Goal: Task Accomplishment & Management: Manage account settings

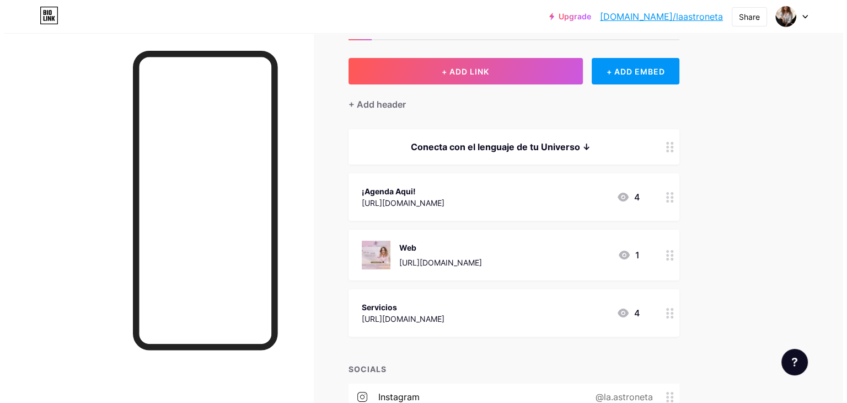
scroll to position [40, 0]
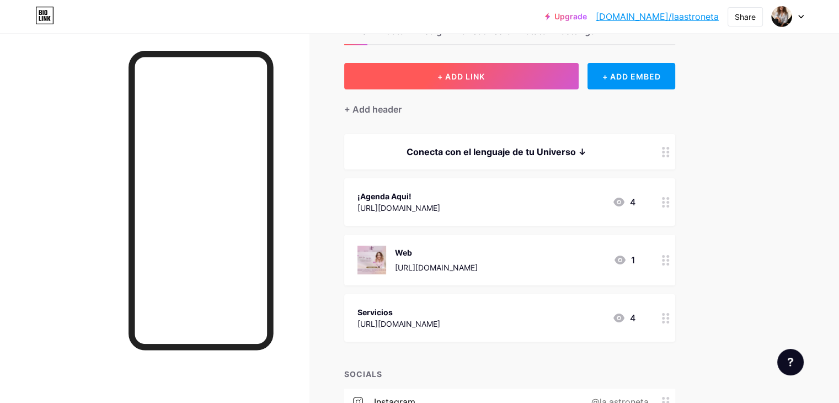
click at [485, 78] on span "+ ADD LINK" at bounding box center [461, 76] width 47 height 9
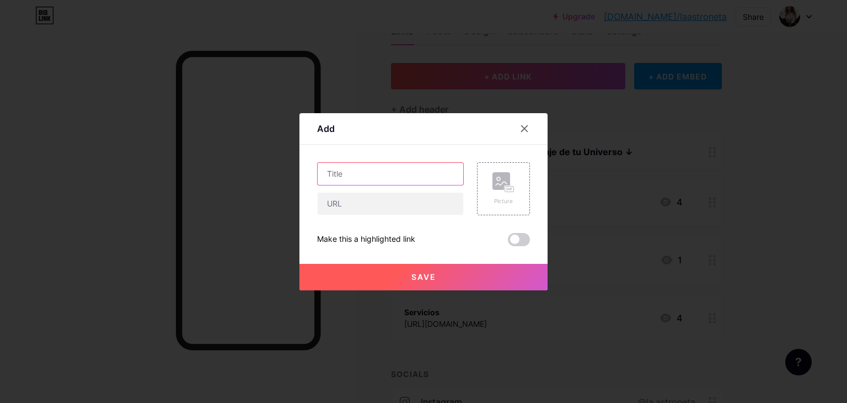
click at [371, 175] on input "text" at bounding box center [391, 174] width 146 height 22
type input "E"
type input "C"
click at [349, 177] on input "Ebook-Colorea Tu Universo" at bounding box center [391, 174] width 146 height 22
type input "Ebook-Colorea Tu Universo"
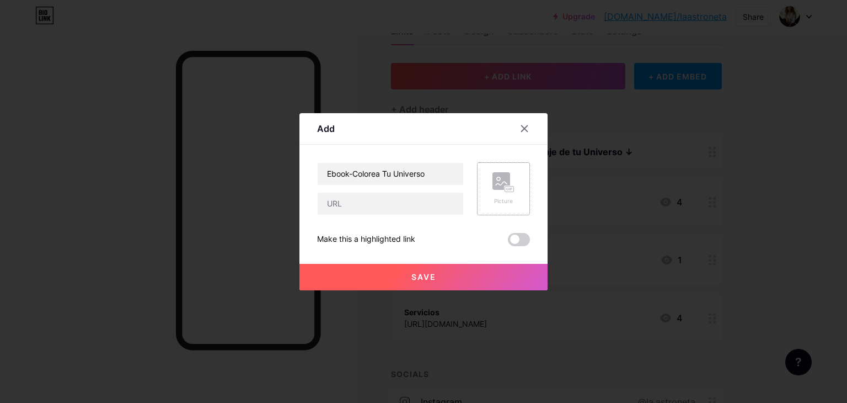
click at [504, 187] on rect at bounding box center [502, 181] width 18 height 18
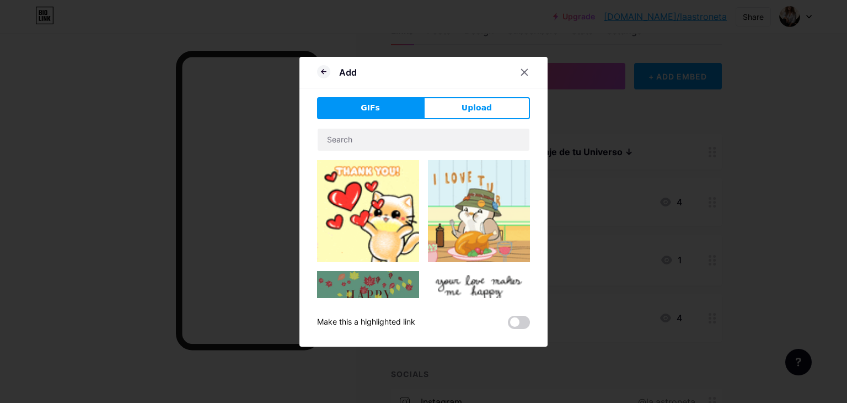
click at [497, 99] on button "Upload" at bounding box center [477, 108] width 106 height 22
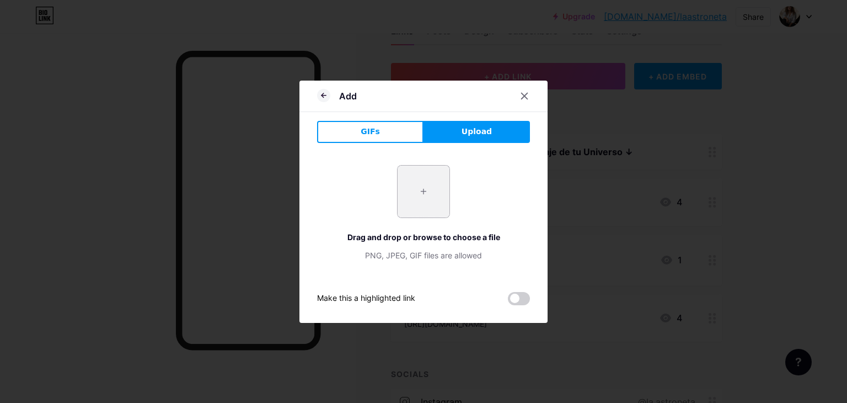
click at [413, 189] on input "file" at bounding box center [424, 192] width 52 height 52
type input "C:\fakepath\Colorea tu Universo Interior.png"
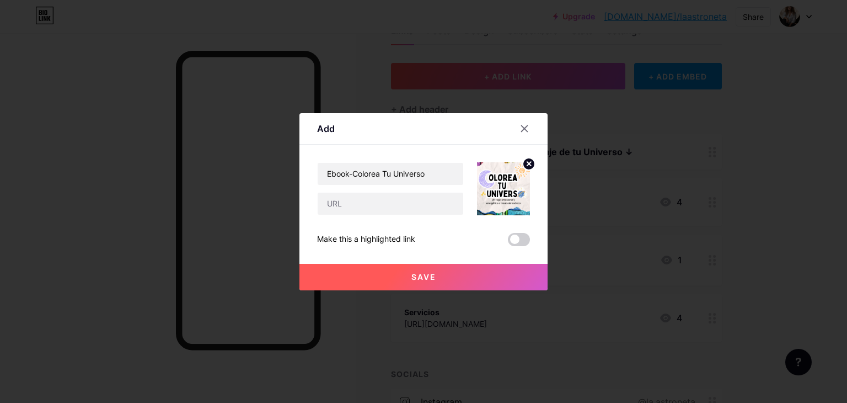
click at [530, 163] on icon at bounding box center [529, 164] width 4 height 4
click at [505, 186] on rect at bounding box center [509, 189] width 9 height 6
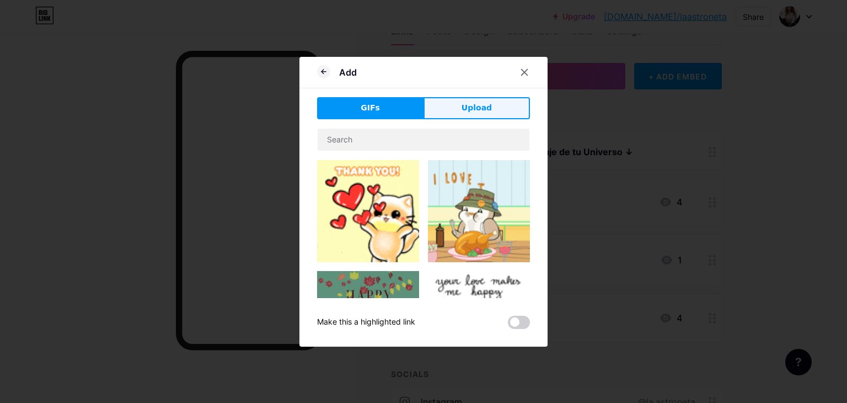
click at [472, 110] on span "Upload" at bounding box center [477, 108] width 30 height 12
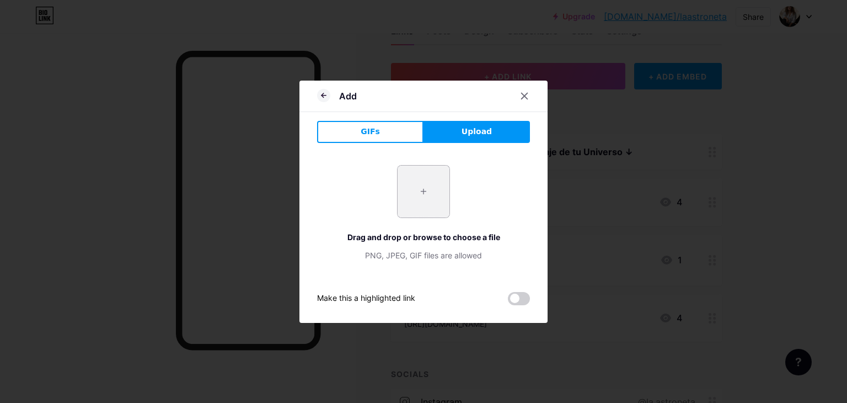
click at [424, 195] on input "file" at bounding box center [424, 192] width 52 height 52
type input "C:\fakepath\Copia de Colorea tu Universo Interior (1).png"
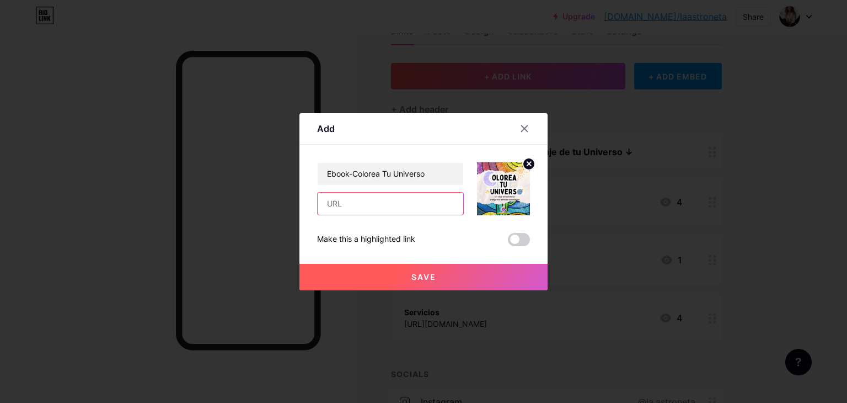
click at [339, 200] on input "text" at bounding box center [391, 204] width 146 height 22
click at [361, 203] on input "text" at bounding box center [391, 204] width 146 height 22
paste input "[URL][DOMAIN_NAME]"
type input "[URL][DOMAIN_NAME]"
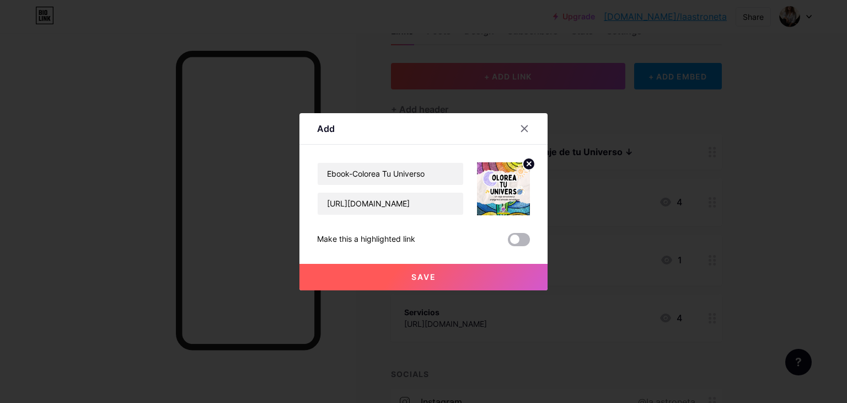
click at [524, 237] on span at bounding box center [519, 239] width 22 height 13
click at [508, 242] on input "checkbox" at bounding box center [508, 242] width 0 height 0
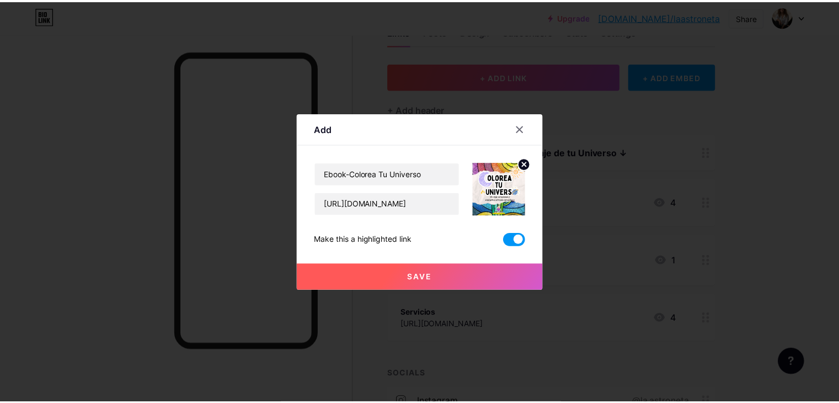
scroll to position [0, 0]
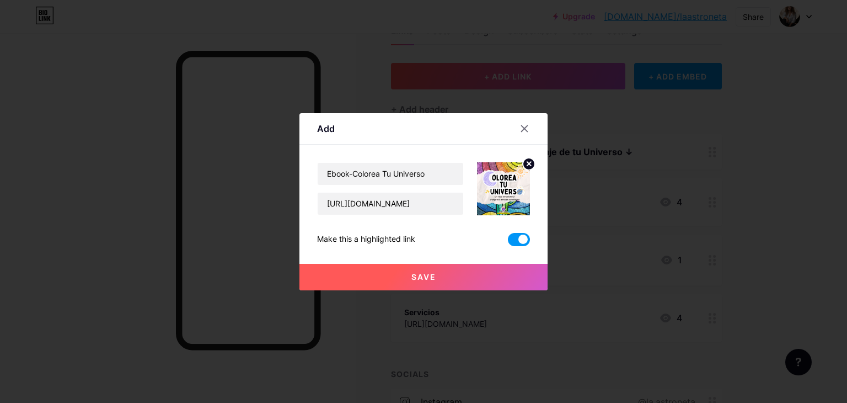
click at [459, 270] on button "Save" at bounding box center [424, 277] width 248 height 26
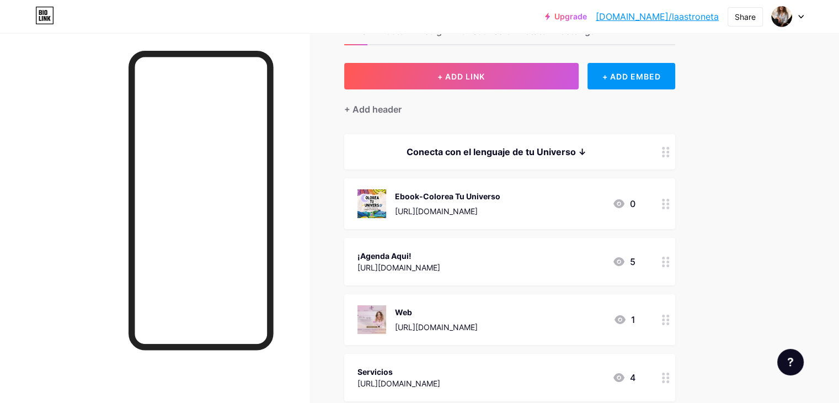
click at [787, 254] on div "Upgrade [DOMAIN_NAME]/laastr... [DOMAIN_NAME]/laastroneta Share Switch accounts…" at bounding box center [419, 294] width 839 height 669
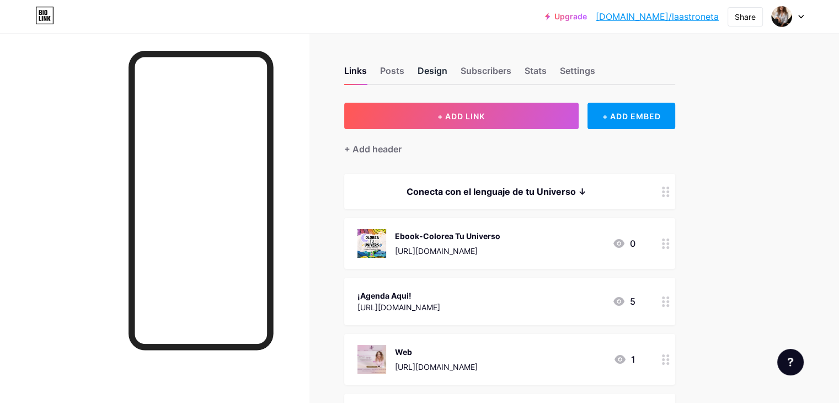
click at [447, 76] on div "Design" at bounding box center [433, 74] width 30 height 20
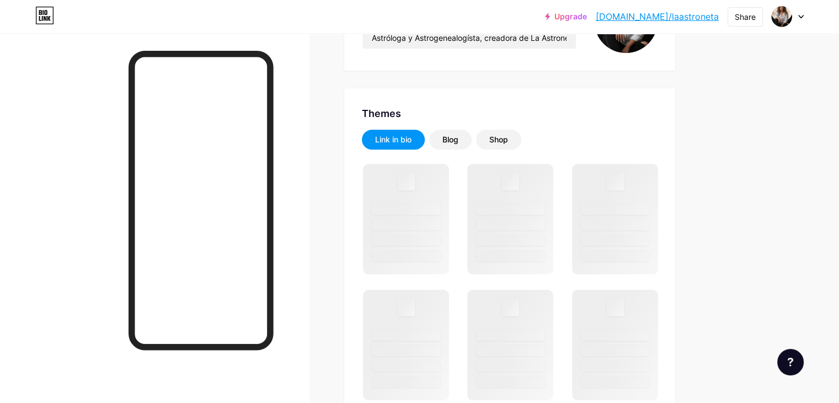
scroll to position [221, 0]
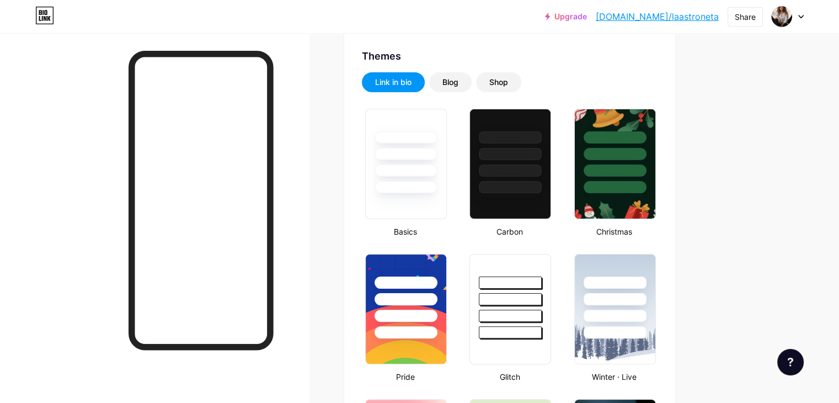
type input "#000000"
type input "#fde1fe"
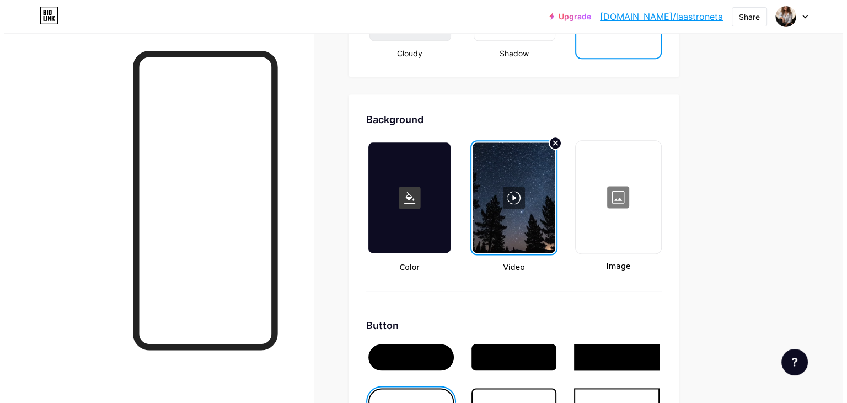
scroll to position [1435, 0]
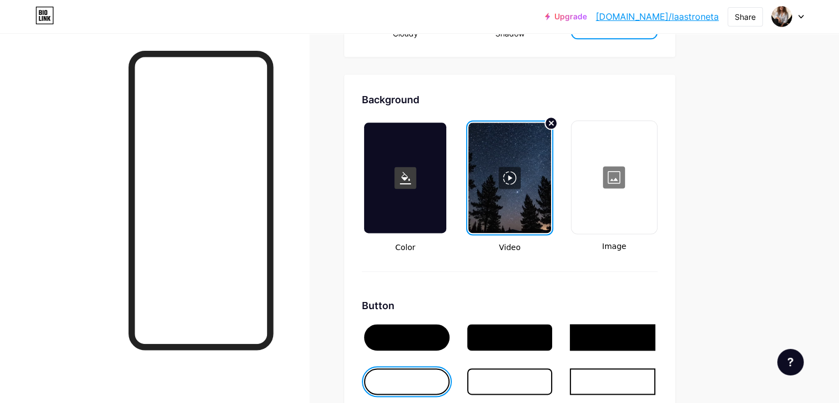
click at [550, 167] on div at bounding box center [509, 177] width 82 height 110
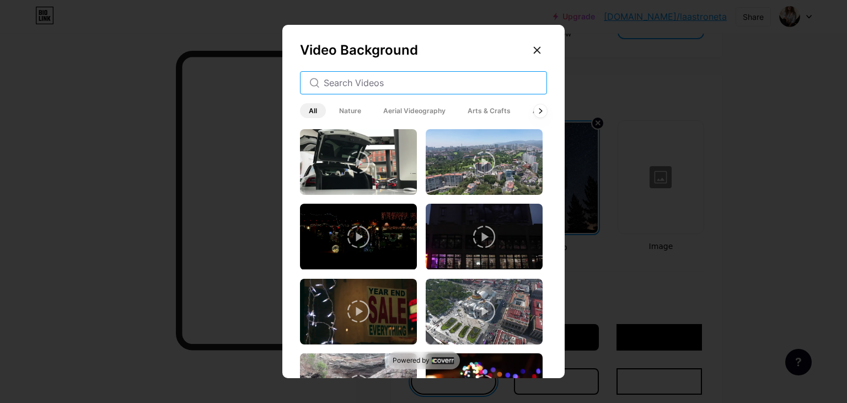
click at [356, 84] on input "text" at bounding box center [431, 82] width 214 height 13
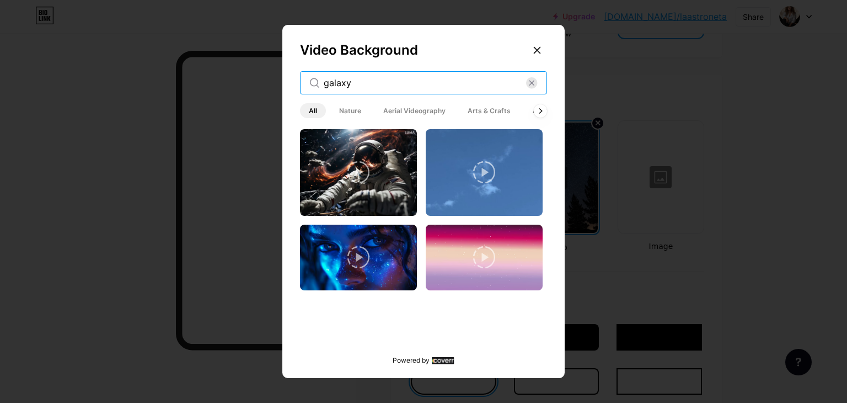
type input "galaxy"
click at [486, 169] on icon at bounding box center [484, 172] width 22 height 22
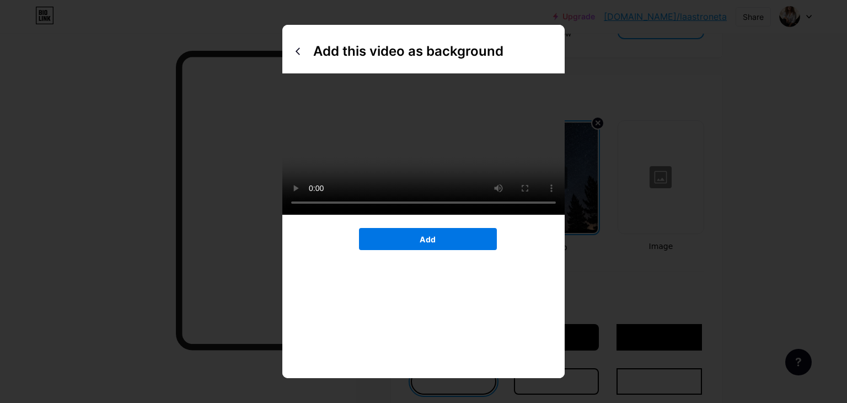
click at [430, 244] on span "Add" at bounding box center [428, 238] width 16 height 9
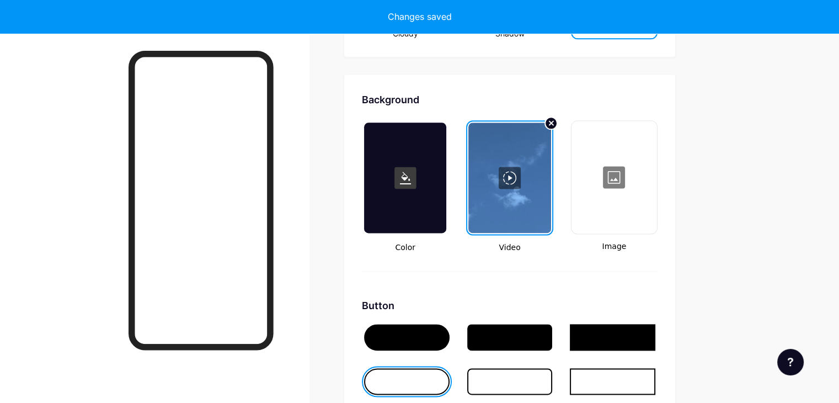
type input "#000000"
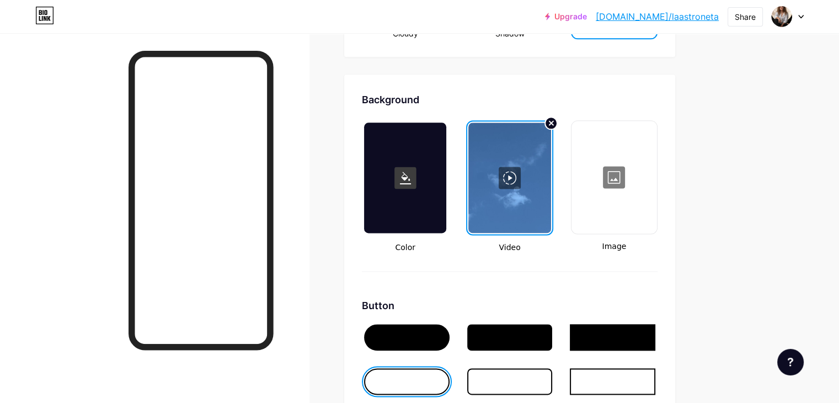
click at [551, 175] on div at bounding box center [509, 177] width 82 height 110
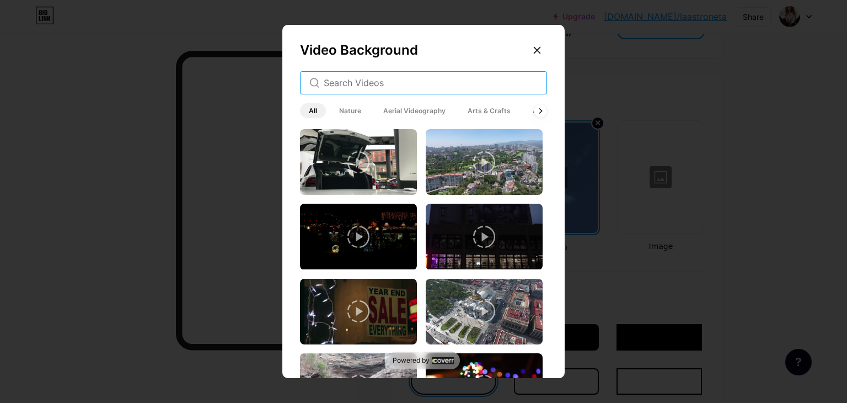
click at [376, 83] on input "text" at bounding box center [431, 82] width 214 height 13
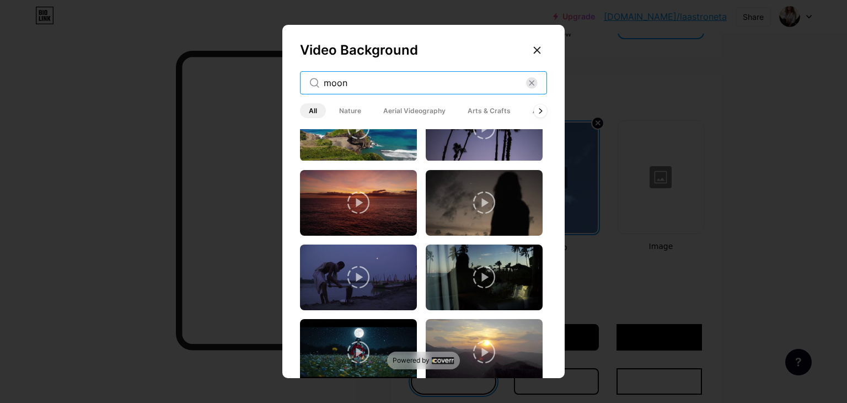
scroll to position [110, 0]
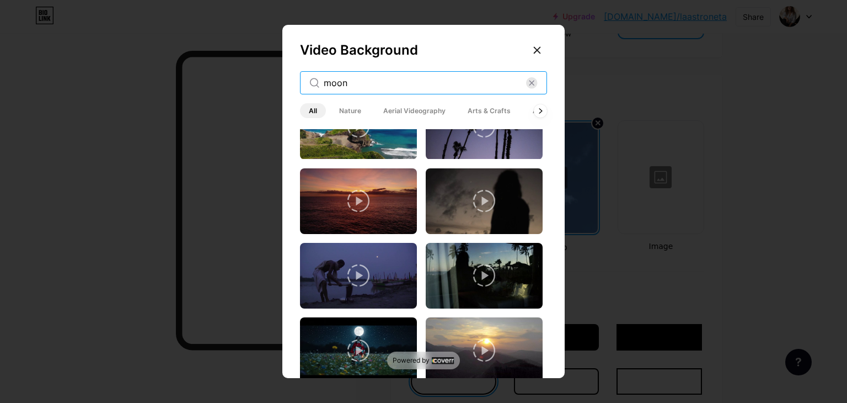
type input "moon"
click at [356, 199] on icon at bounding box center [359, 201] width 22 height 22
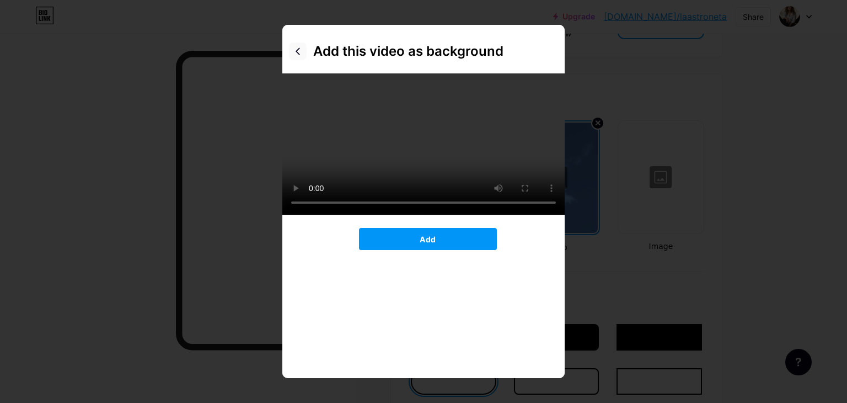
click at [297, 52] on icon at bounding box center [298, 51] width 9 height 9
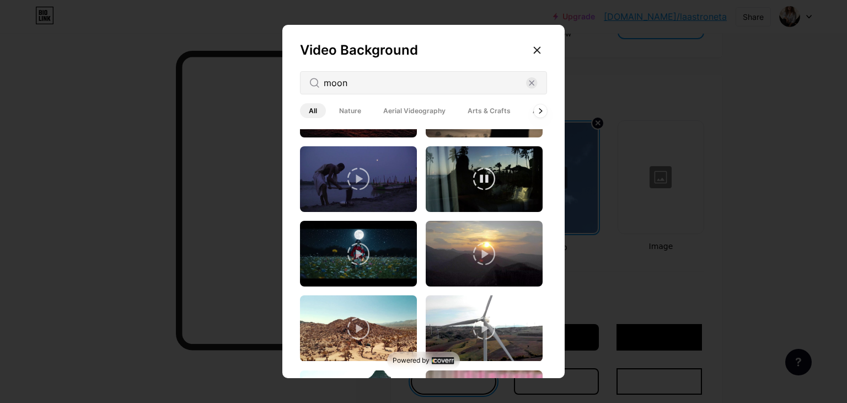
scroll to position [221, 0]
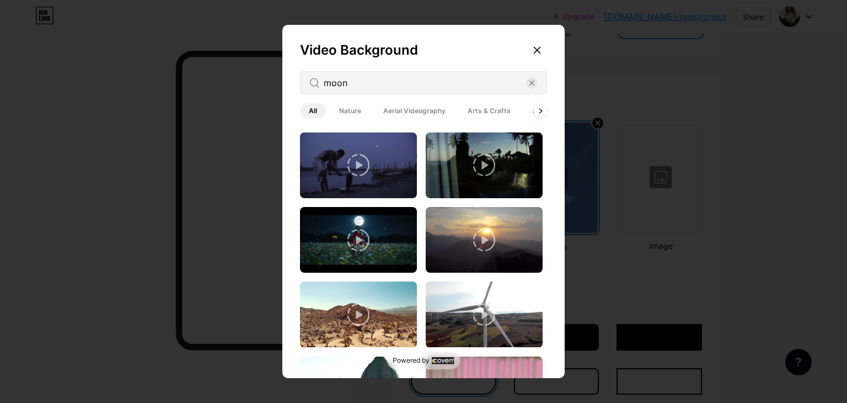
click at [359, 236] on icon at bounding box center [359, 240] width 22 height 22
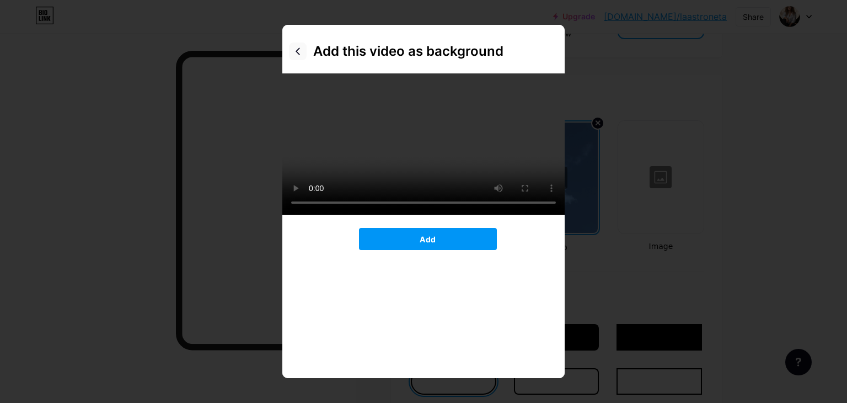
click at [301, 51] on icon at bounding box center [298, 51] width 9 height 9
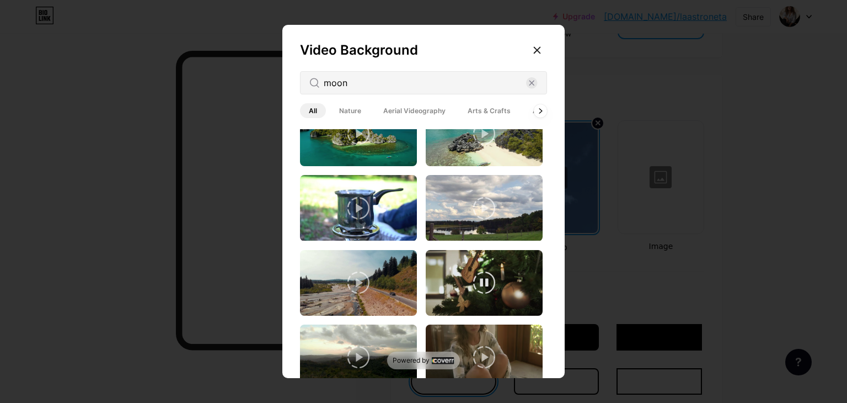
scroll to position [1883, 0]
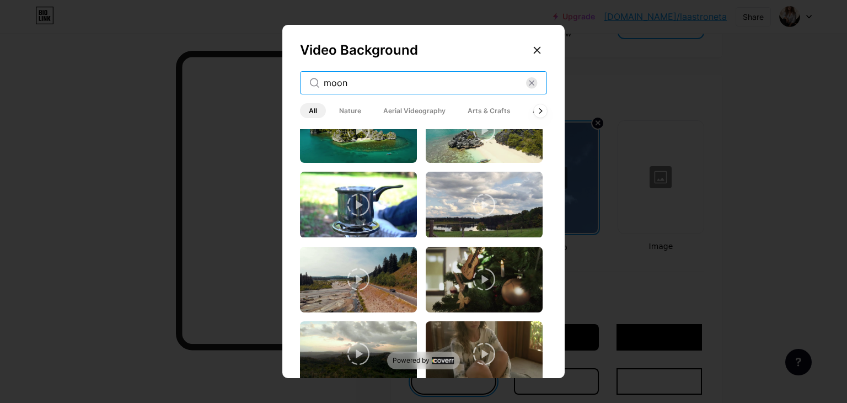
drag, startPoint x: 373, startPoint y: 87, endPoint x: 301, endPoint y: 83, distance: 71.8
click at [310, 83] on div "moon" at bounding box center [423, 82] width 247 height 23
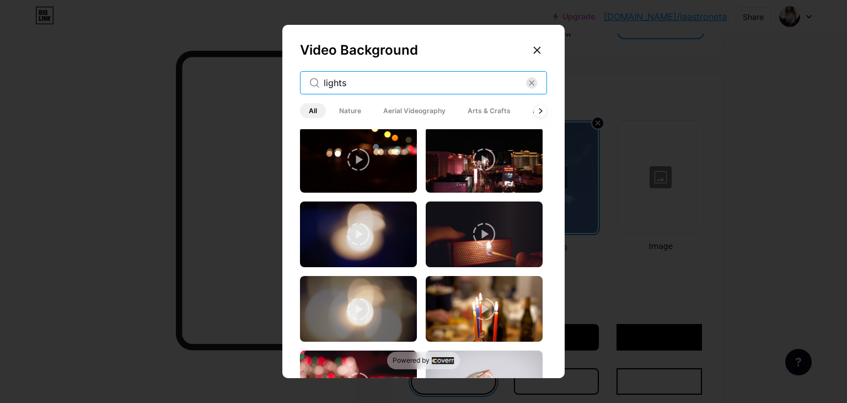
scroll to position [1048, 0]
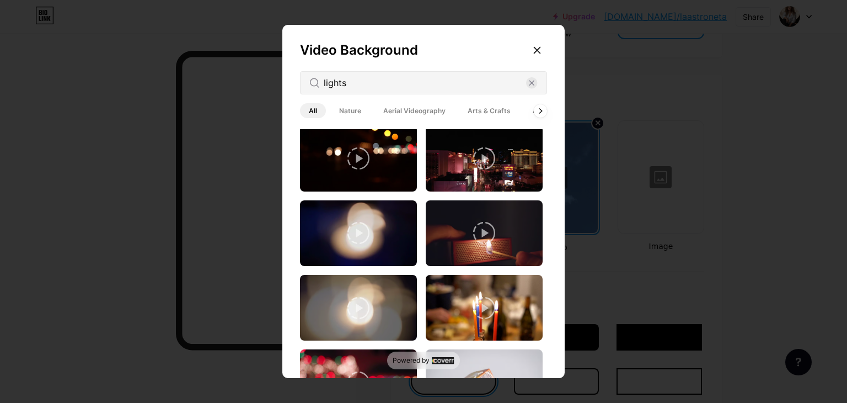
click at [357, 297] on icon at bounding box center [359, 308] width 22 height 22
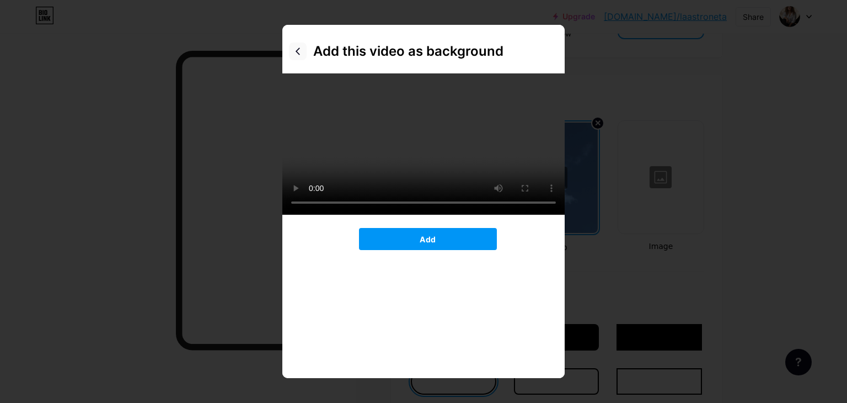
click at [298, 54] on icon at bounding box center [298, 51] width 9 height 9
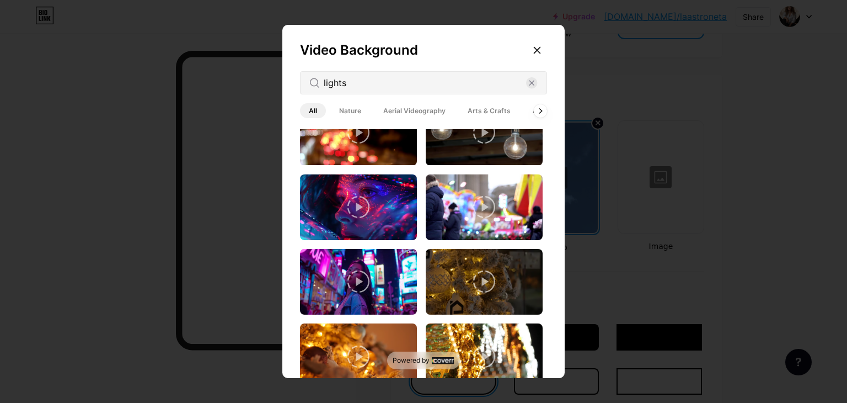
scroll to position [1603, 0]
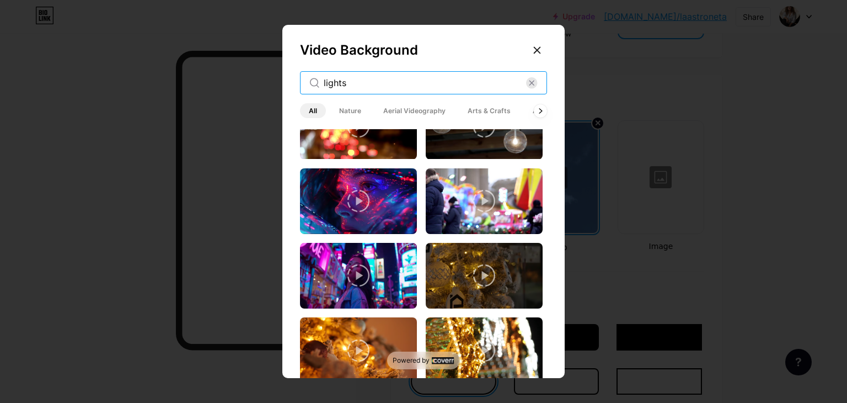
drag, startPoint x: 351, startPoint y: 84, endPoint x: 291, endPoint y: 82, distance: 59.7
click at [293, 82] on div "Video Background lights All Nature Aerial Videography Arts & Crafts Architectur…" at bounding box center [423, 204] width 282 height 358
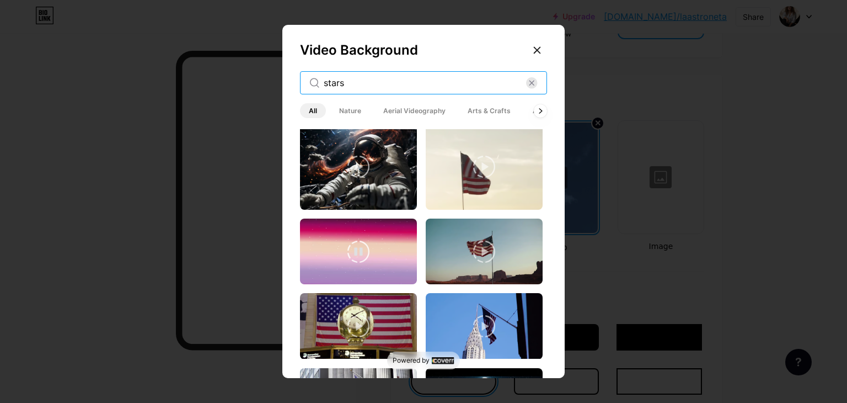
scroll to position [166, 0]
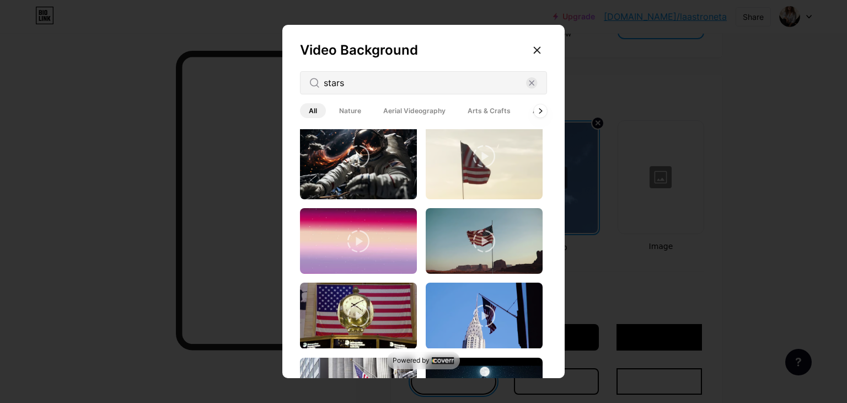
click at [357, 243] on icon at bounding box center [359, 241] width 22 height 22
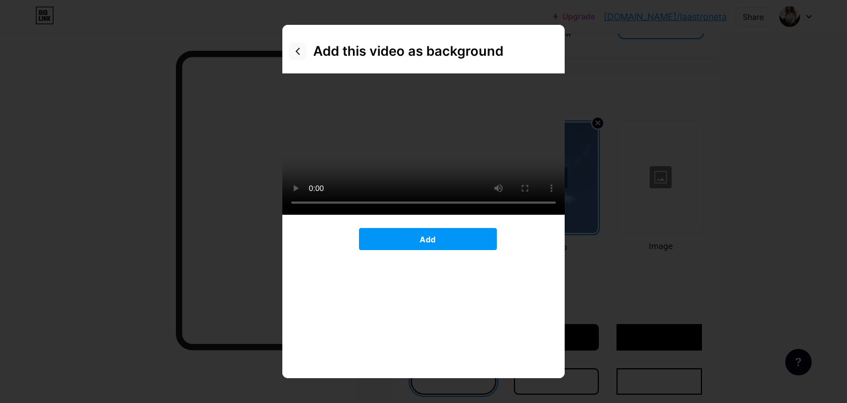
click at [298, 52] on icon at bounding box center [298, 51] width 9 height 9
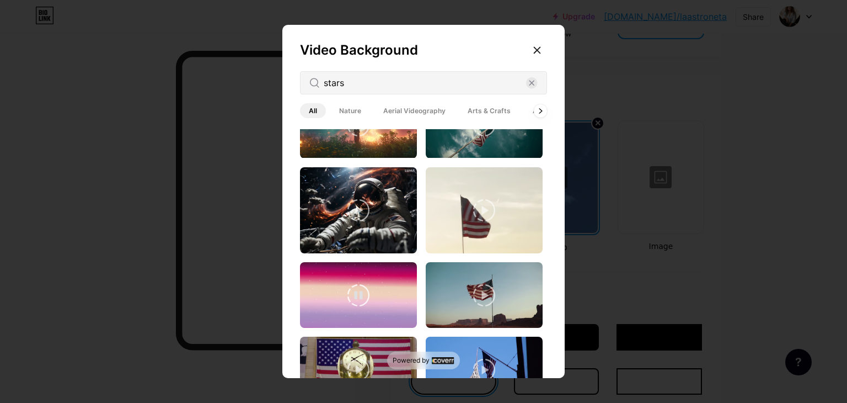
scroll to position [110, 0]
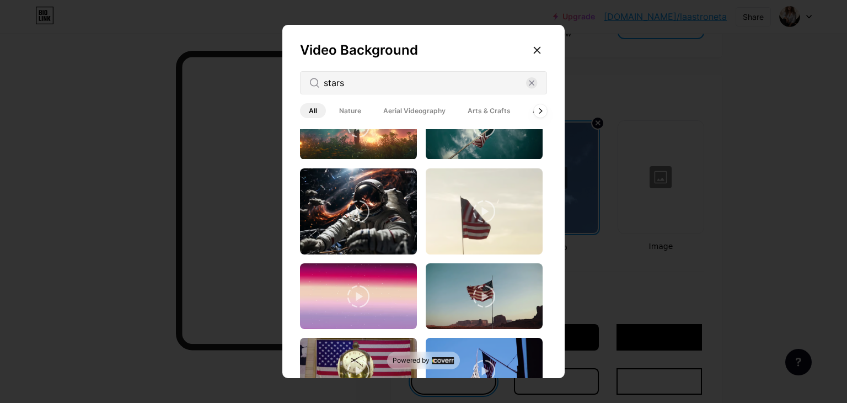
click at [355, 205] on icon at bounding box center [359, 211] width 22 height 22
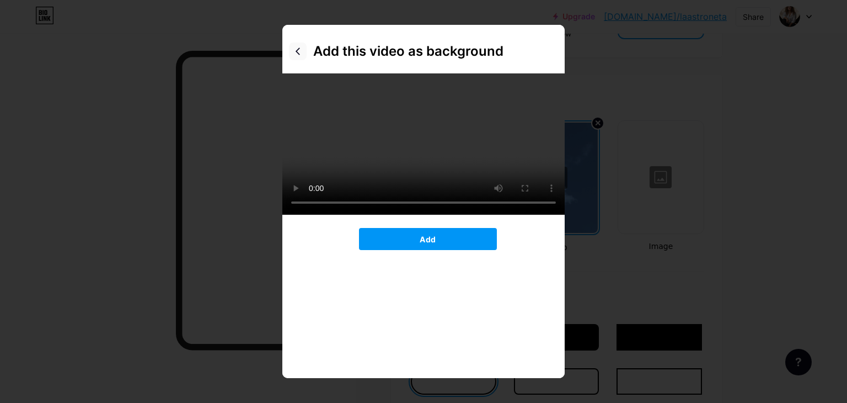
click at [299, 56] on div at bounding box center [298, 51] width 18 height 18
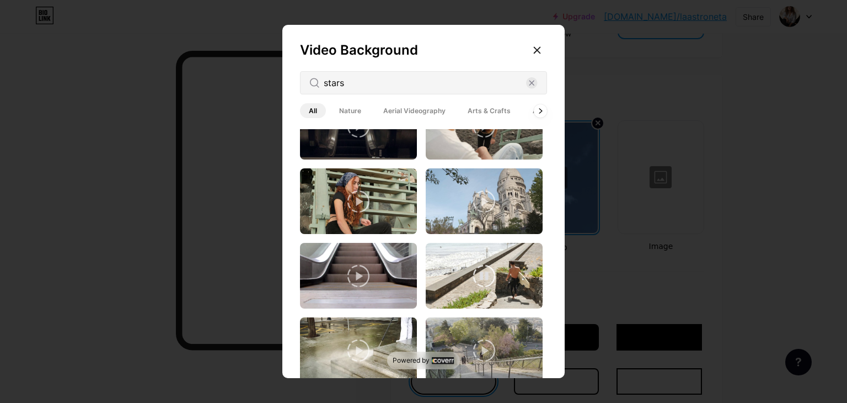
scroll to position [1624, 0]
drag, startPoint x: 393, startPoint y: 80, endPoint x: 291, endPoint y: 76, distance: 101.6
click at [291, 78] on div "Video Background stars All Nature Aerial Videography Arts & Crafts Architecture…" at bounding box center [423, 204] width 282 height 358
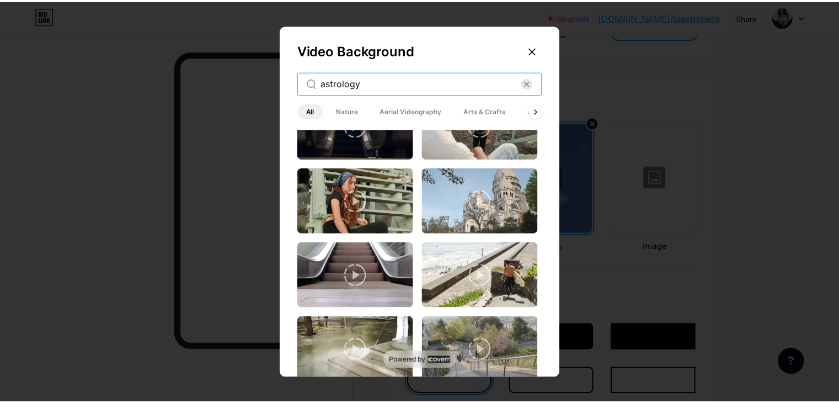
scroll to position [0, 0]
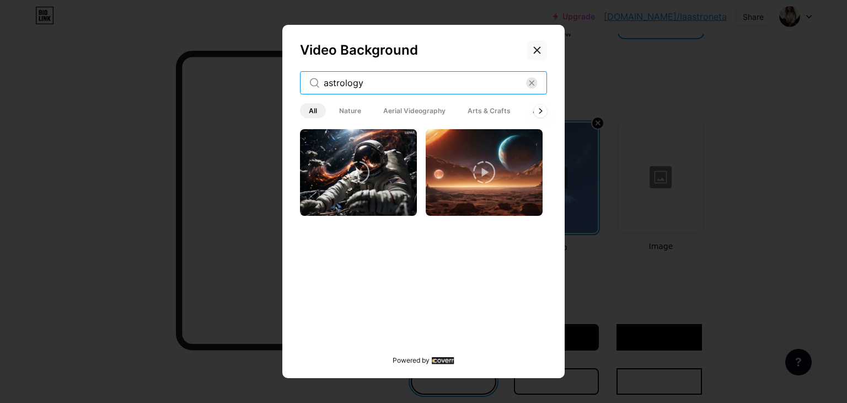
type input "astrology"
click at [538, 48] on icon at bounding box center [537, 50] width 9 height 9
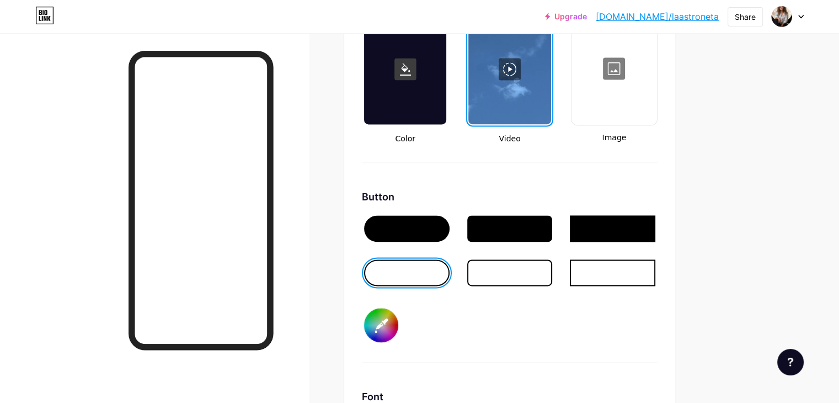
scroll to position [1545, 0]
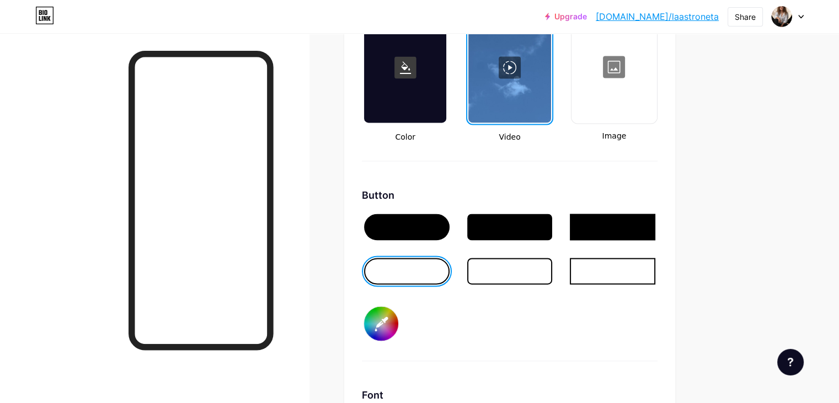
click at [398, 316] on input "#000000" at bounding box center [381, 323] width 34 height 34
type input "#ffffff"
click at [564, 331] on div "Button #ffffff" at bounding box center [510, 274] width 296 height 173
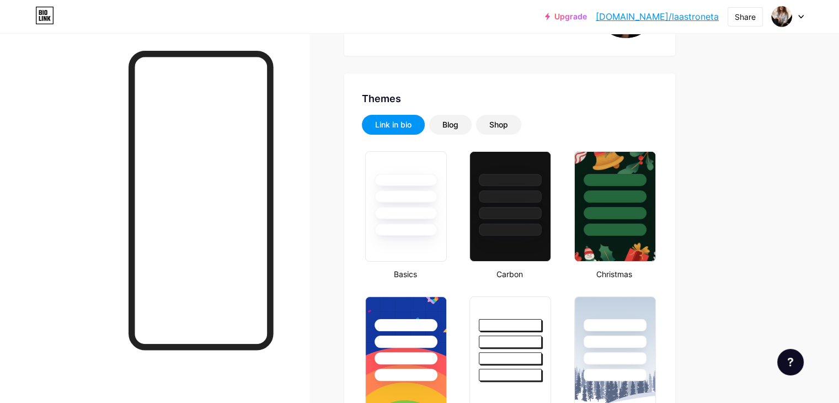
scroll to position [166, 0]
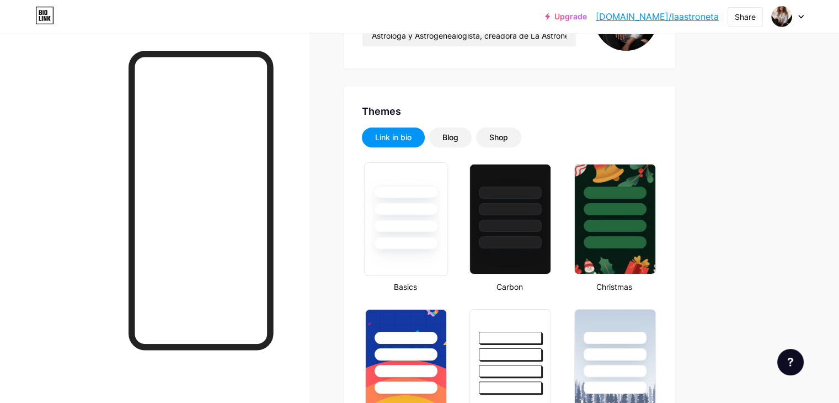
click at [438, 247] on div at bounding box center [406, 243] width 65 height 13
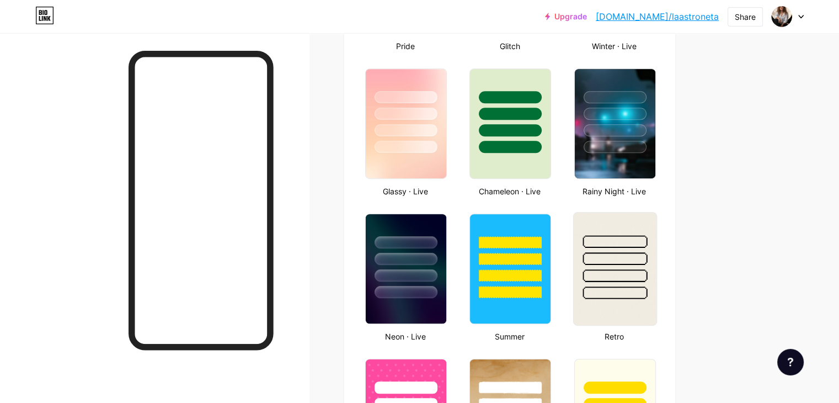
scroll to position [552, 0]
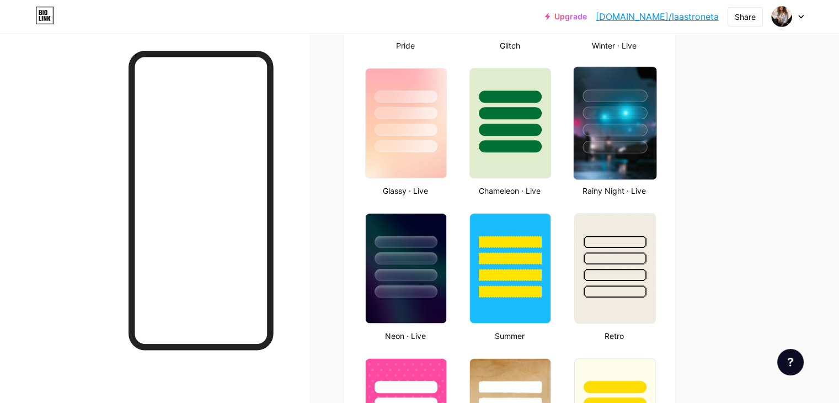
click at [644, 124] on div at bounding box center [615, 130] width 65 height 13
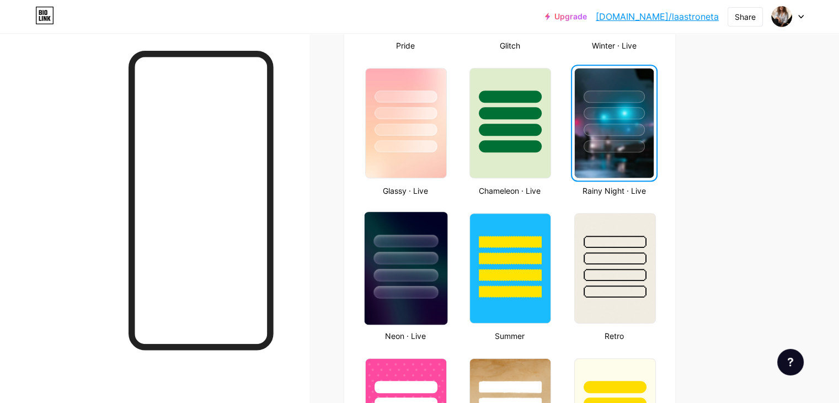
click at [447, 266] on div at bounding box center [406, 255] width 83 height 87
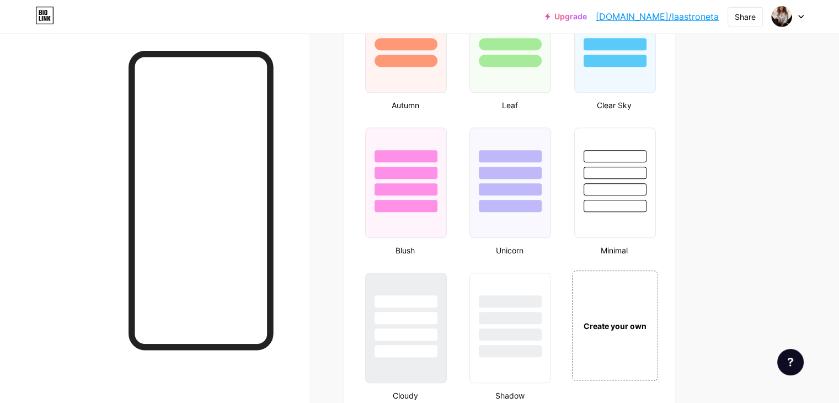
scroll to position [1104, 0]
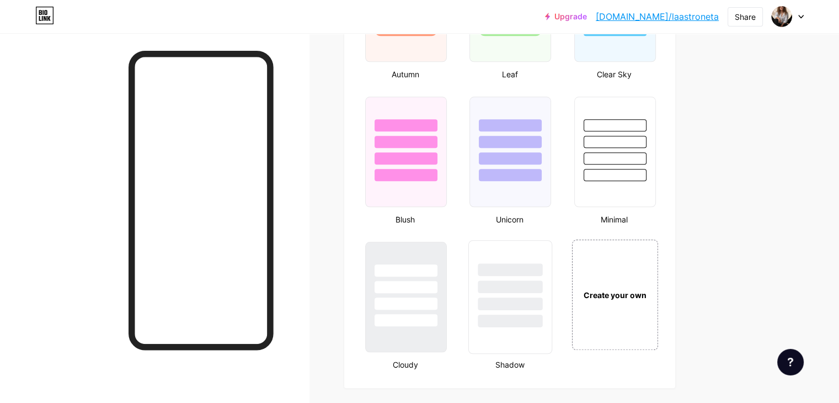
click at [541, 287] on div at bounding box center [510, 286] width 65 height 13
click at [657, 185] on div at bounding box center [615, 152] width 84 height 114
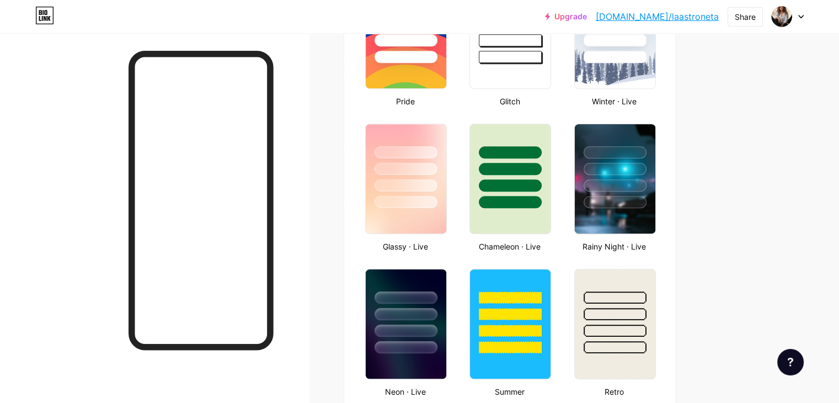
scroll to position [497, 0]
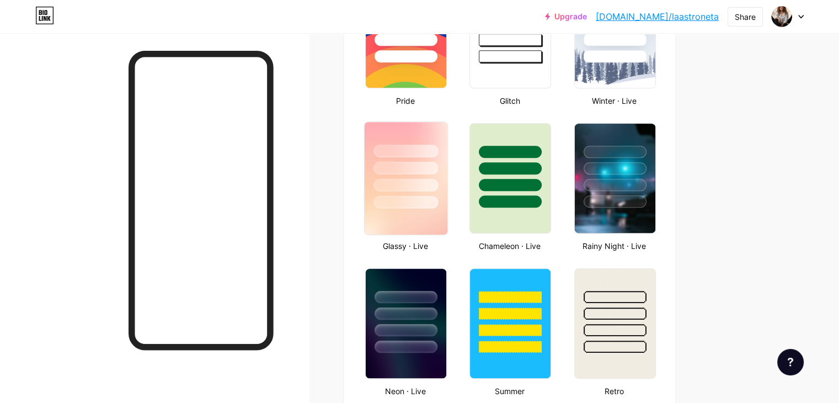
click at [438, 186] on div at bounding box center [406, 185] width 65 height 13
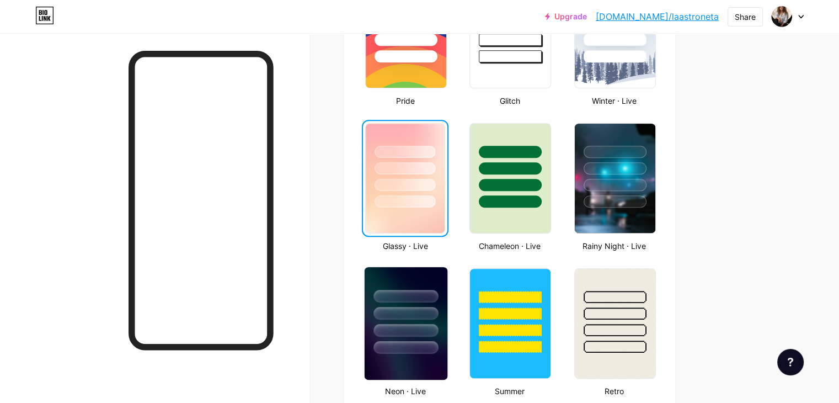
click at [438, 341] on div at bounding box center [406, 347] width 65 height 13
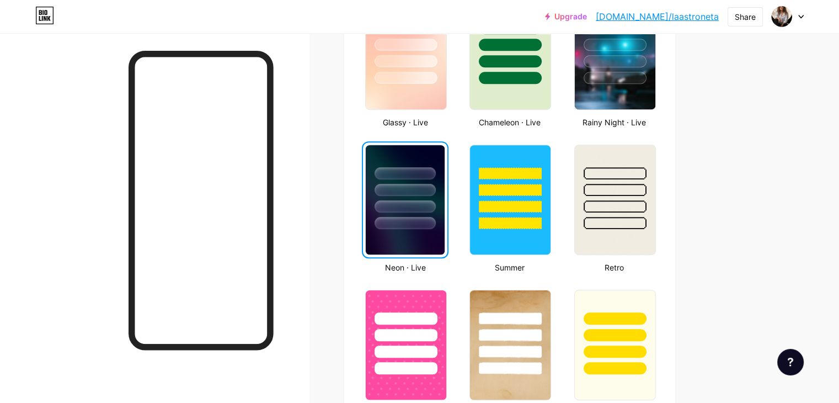
scroll to position [607, 0]
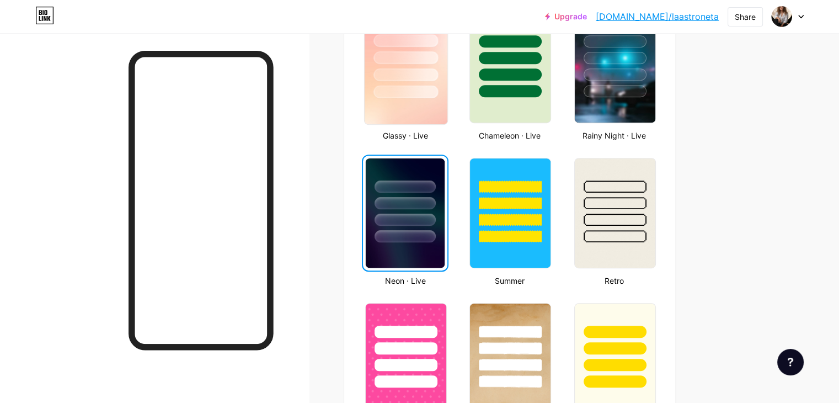
click at [447, 65] on div at bounding box center [406, 55] width 83 height 87
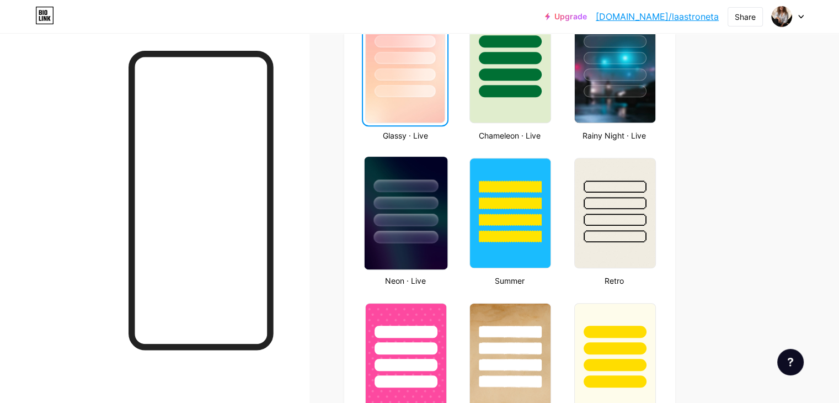
click at [438, 223] on div at bounding box center [406, 220] width 65 height 13
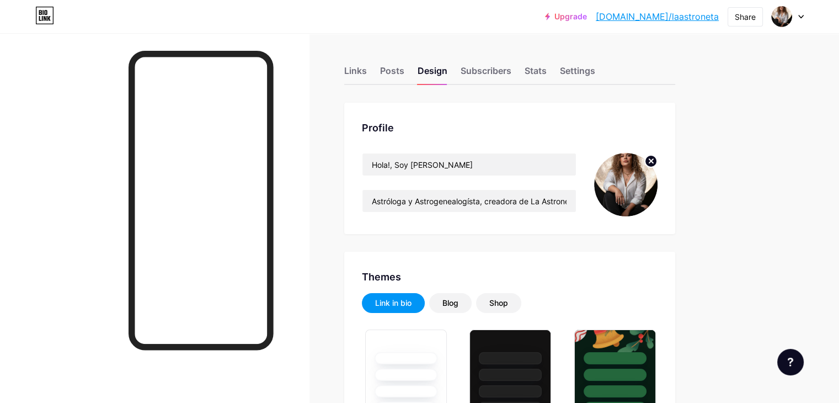
scroll to position [0, 0]
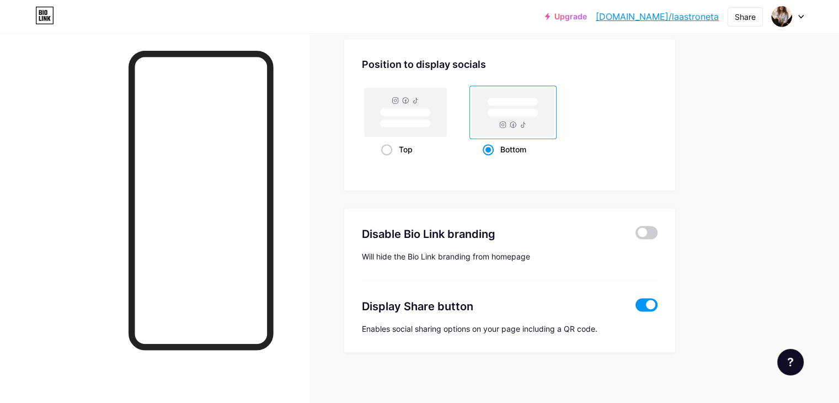
scroll to position [1471, 0]
click at [658, 227] on span at bounding box center [647, 231] width 22 height 13
click at [636, 234] on input "checkbox" at bounding box center [636, 234] width 0 height 0
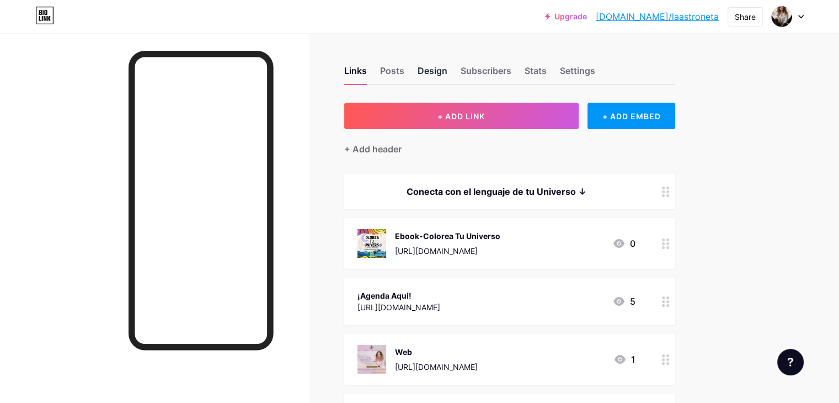
click at [447, 69] on div "Design" at bounding box center [433, 74] width 30 height 20
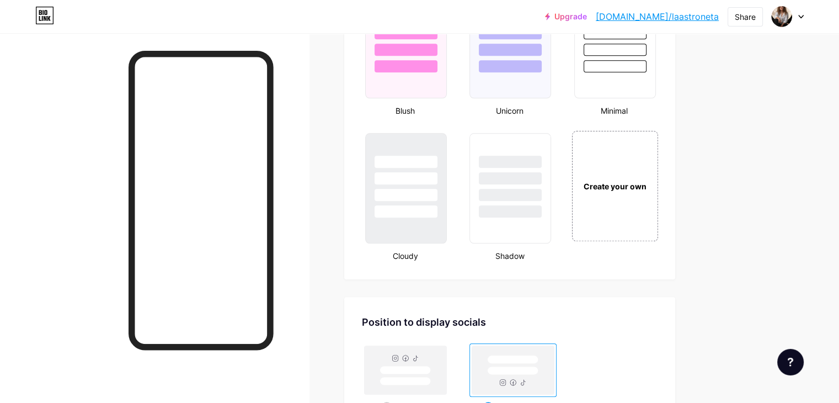
scroll to position [1214, 0]
click at [656, 178] on div "Create your own" at bounding box center [614, 184] width 83 height 12
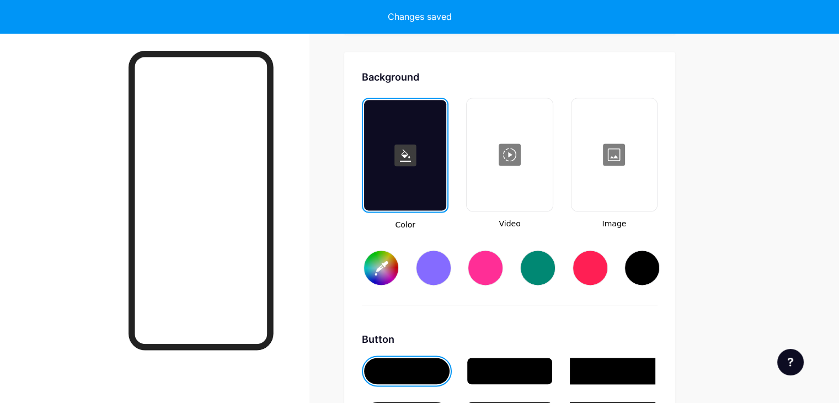
type input "#ffffff"
type input "#000000"
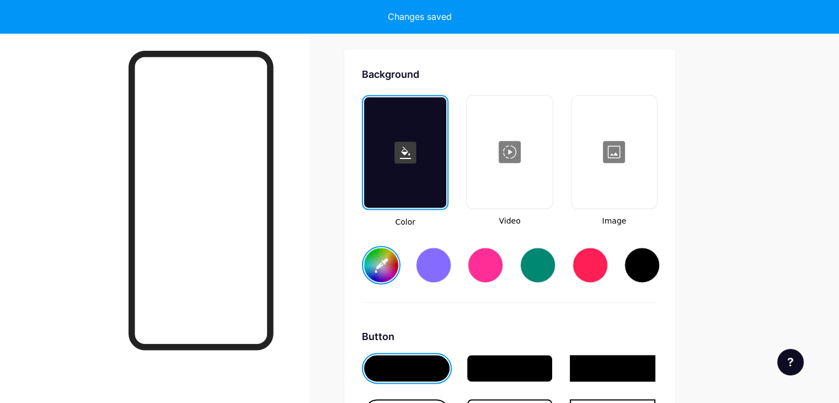
scroll to position [1461, 0]
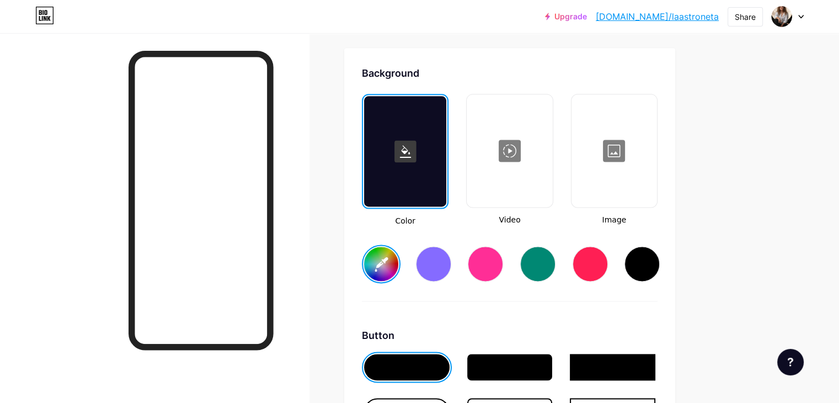
click at [551, 137] on div at bounding box center [509, 150] width 83 height 110
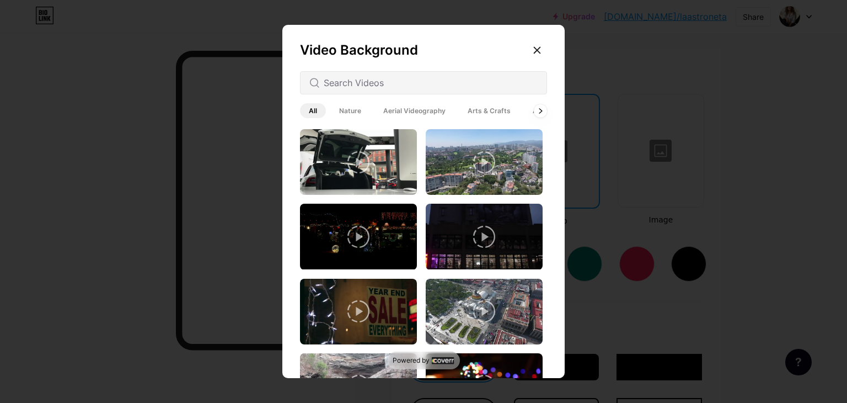
click at [387, 91] on div at bounding box center [423, 82] width 247 height 23
click at [355, 88] on input "text" at bounding box center [431, 82] width 214 height 13
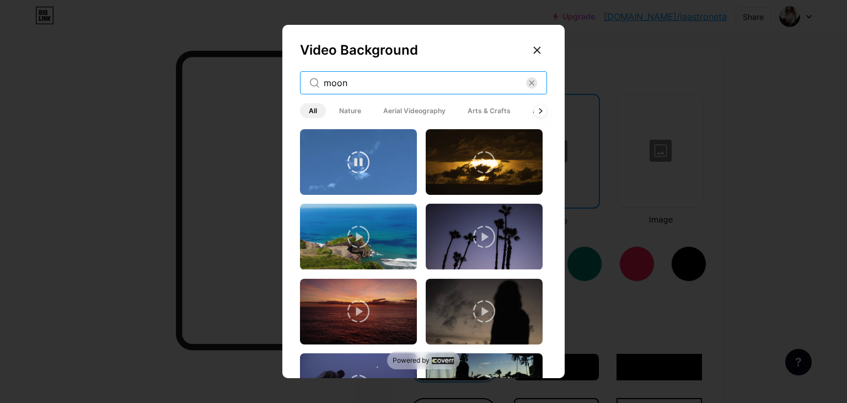
type input "moon"
click at [380, 163] on video at bounding box center [358, 162] width 117 height 66
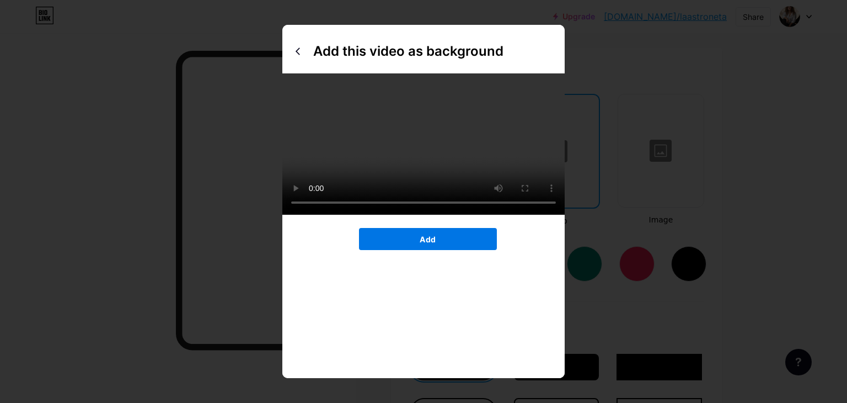
click at [417, 250] on button "Add" at bounding box center [428, 239] width 138 height 22
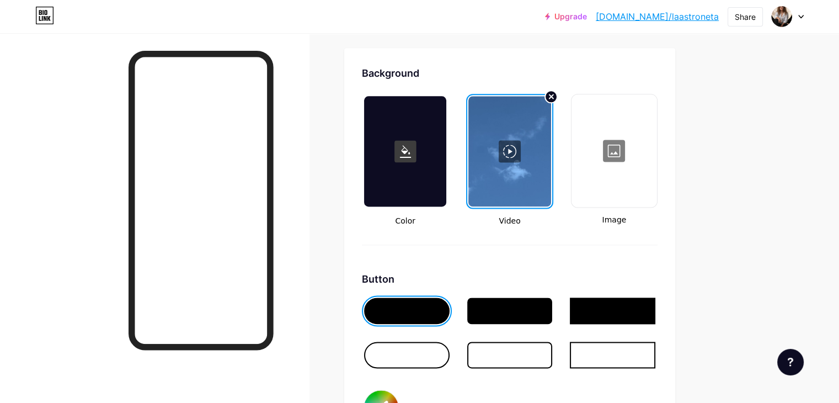
click at [551, 159] on div at bounding box center [509, 151] width 82 height 110
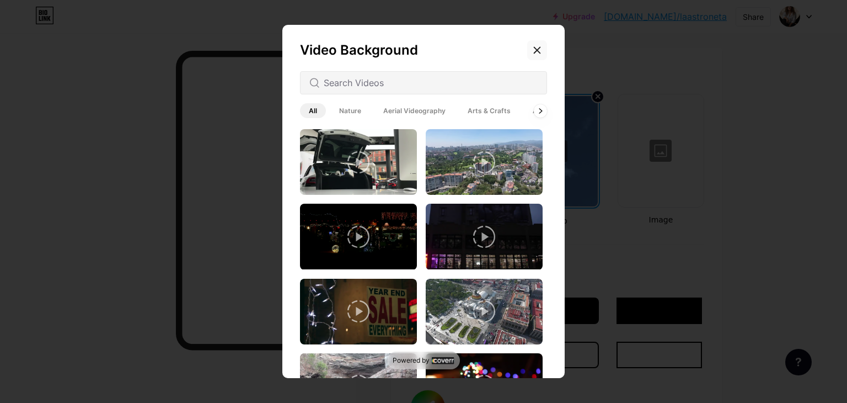
click at [538, 49] on icon at bounding box center [538, 50] width 6 height 6
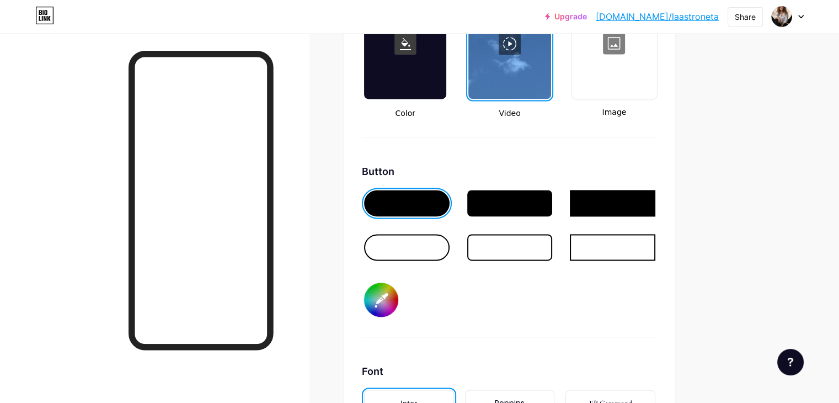
scroll to position [1571, 0]
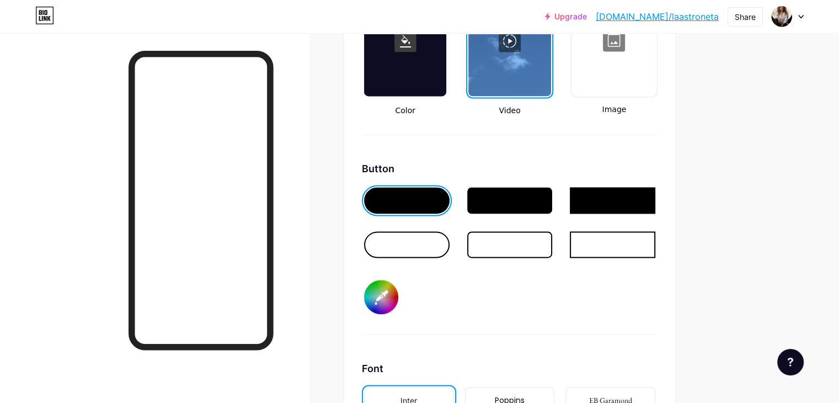
click at [450, 239] on div at bounding box center [407, 244] width 86 height 26
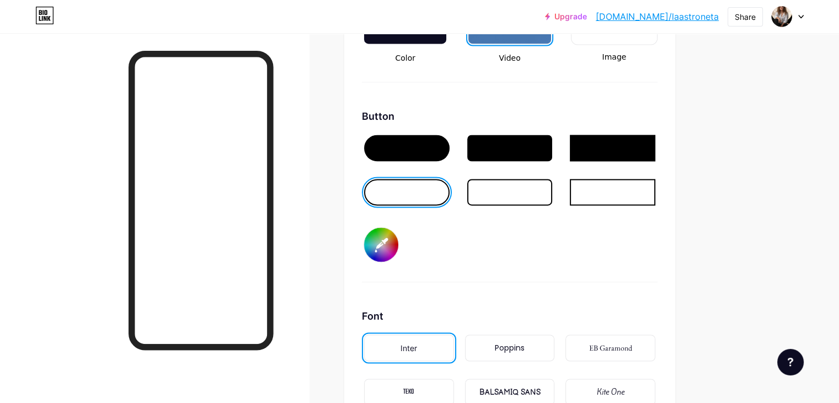
scroll to position [1627, 0]
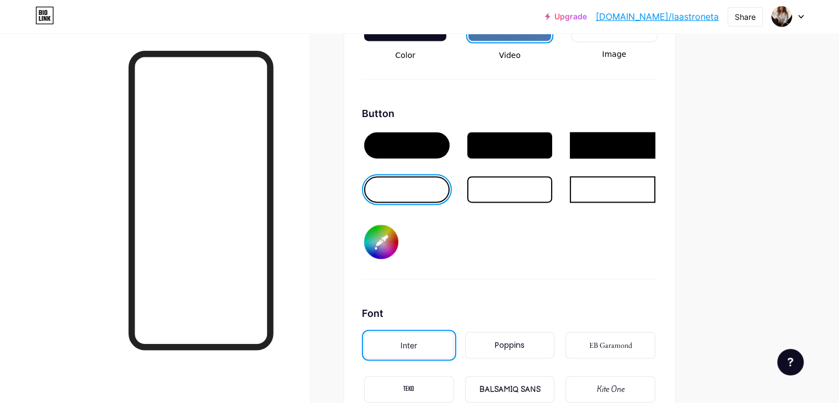
click at [553, 191] on div at bounding box center [510, 189] width 86 height 26
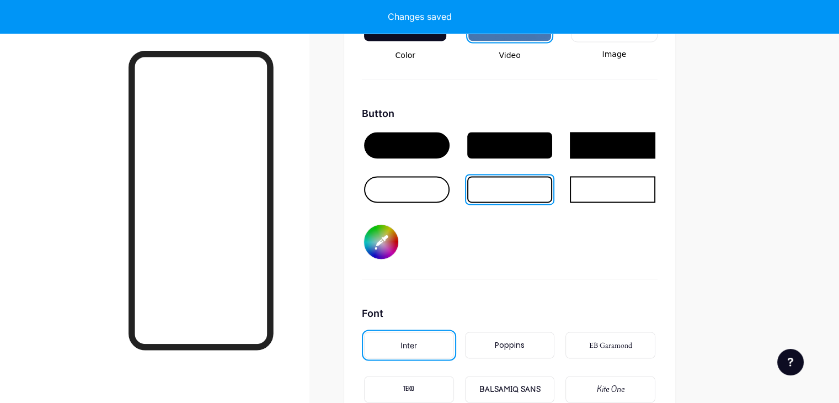
click at [653, 177] on div at bounding box center [613, 189] width 86 height 26
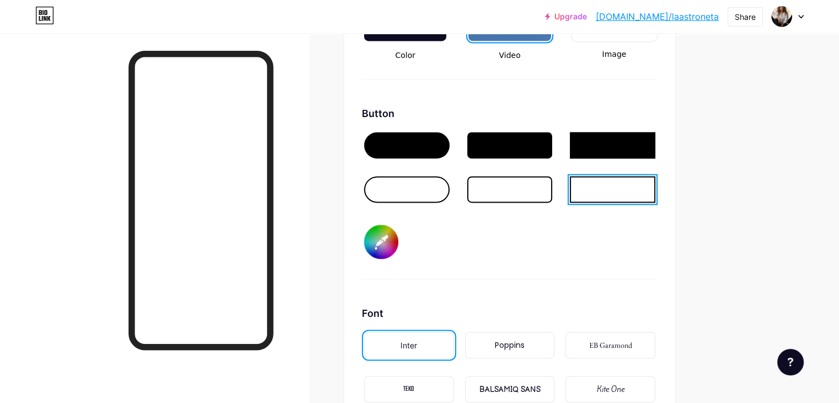
click at [449, 180] on div at bounding box center [407, 189] width 86 height 26
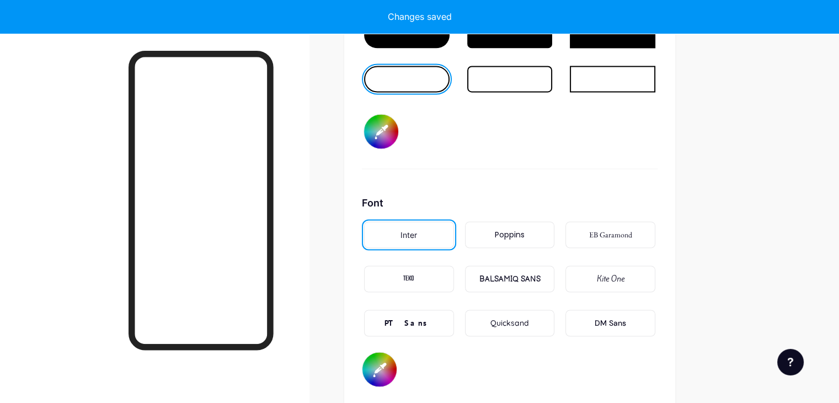
scroll to position [1792, 0]
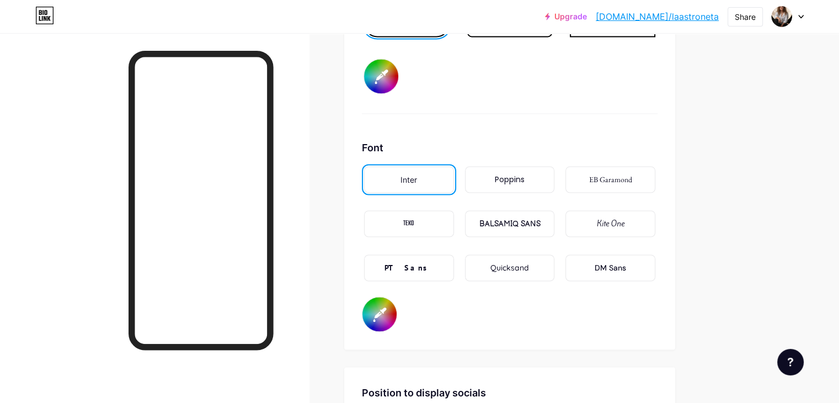
click at [540, 220] on div "BALSAMIQ SANS" at bounding box center [509, 224] width 61 height 12
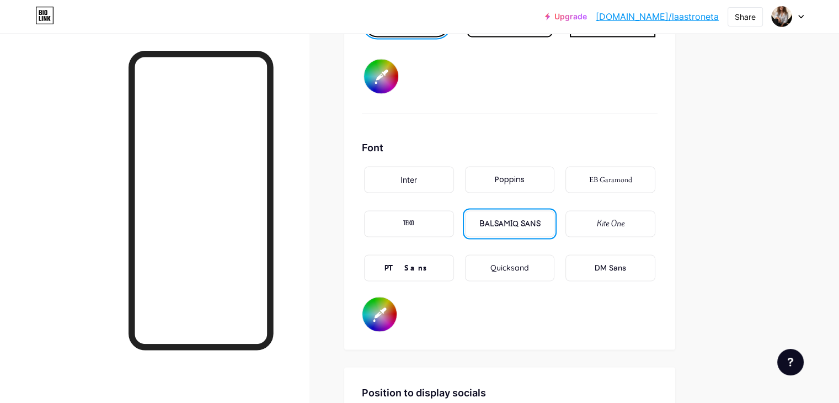
click at [625, 224] on div "Kite One" at bounding box center [611, 224] width 28 height 12
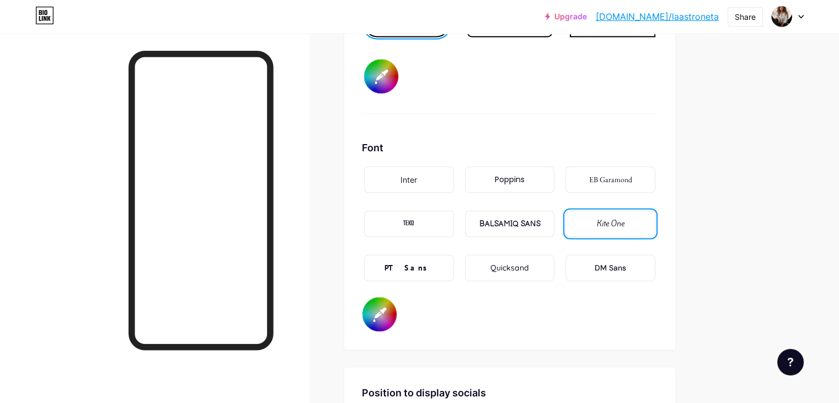
click at [626, 264] on div "DM Sans" at bounding box center [610, 268] width 31 height 12
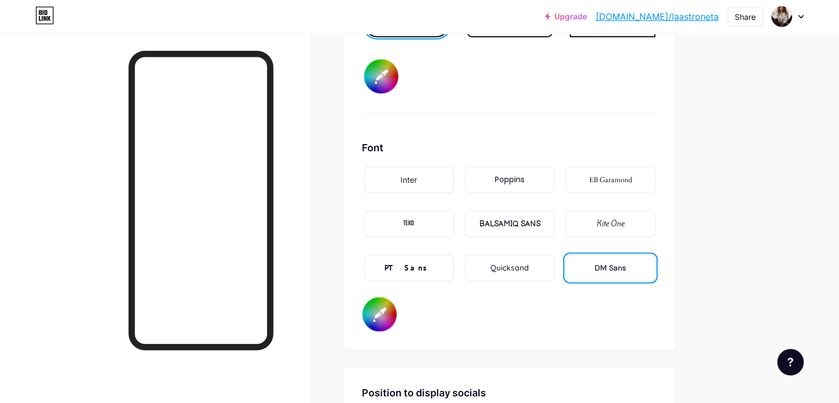
click at [555, 266] on div "Quicksand" at bounding box center [510, 267] width 90 height 26
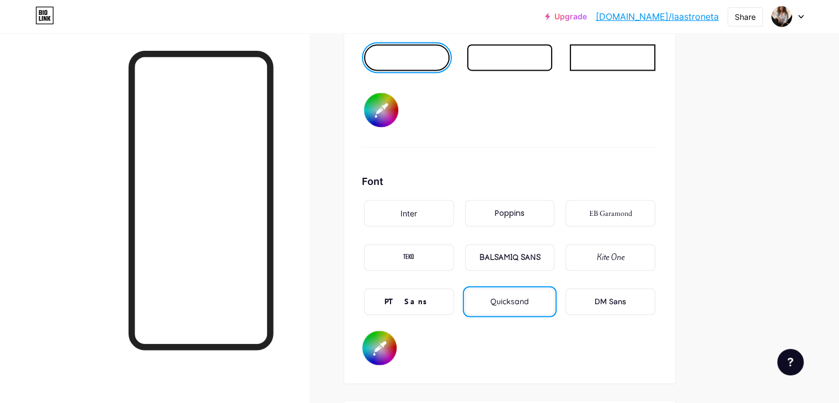
scroll to position [1737, 0]
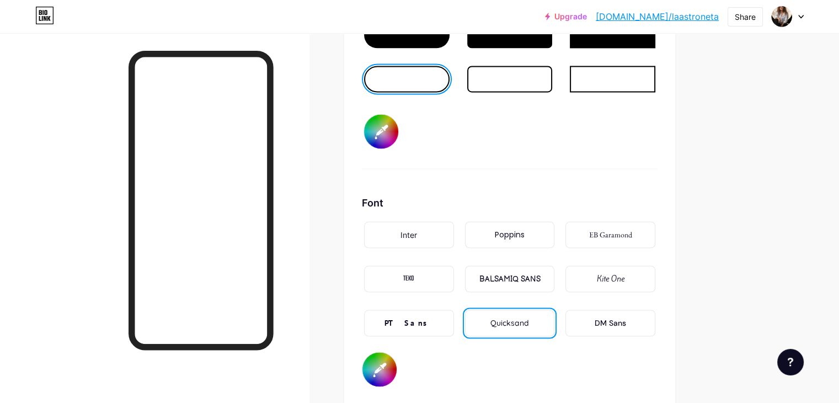
click at [397, 367] on input "#000000" at bounding box center [380, 369] width 34 height 34
click at [434, 206] on div "Font Inter Poppins EB Garamond TEKO BALSAMIQ SANS Kite One PT Sans Quicksand DM…" at bounding box center [510, 290] width 296 height 191
click at [397, 358] on input "#fffdbd" at bounding box center [380, 369] width 34 height 34
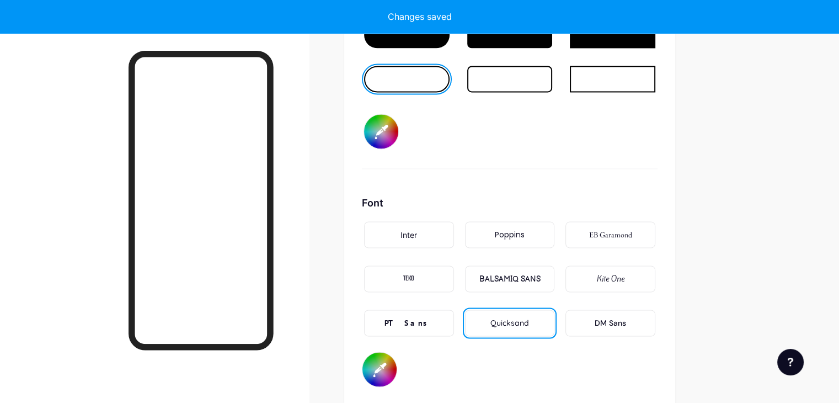
click at [397, 364] on input "#fffed6" at bounding box center [380, 369] width 34 height 34
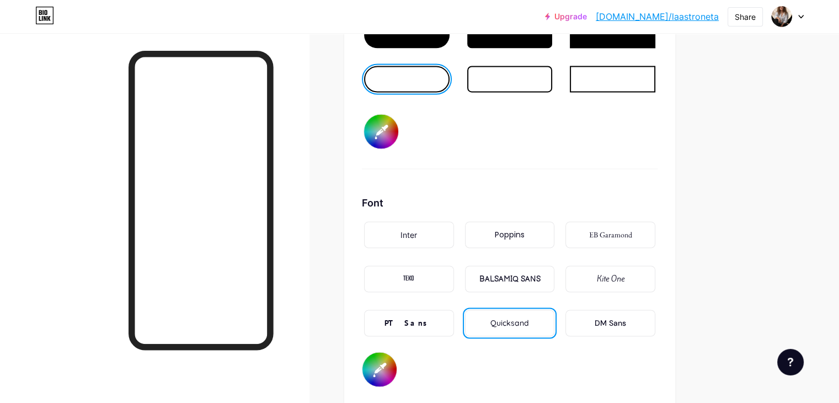
type input "#fdfcc9"
click at [574, 168] on div "Background Color Video Image Button #000000 Font Inter Poppins EB Garamond TEKO…" at bounding box center [510, 88] width 296 height 597
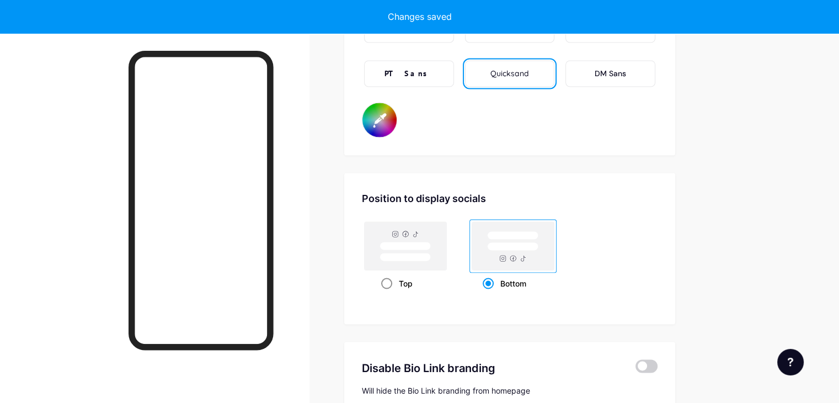
scroll to position [2013, 0]
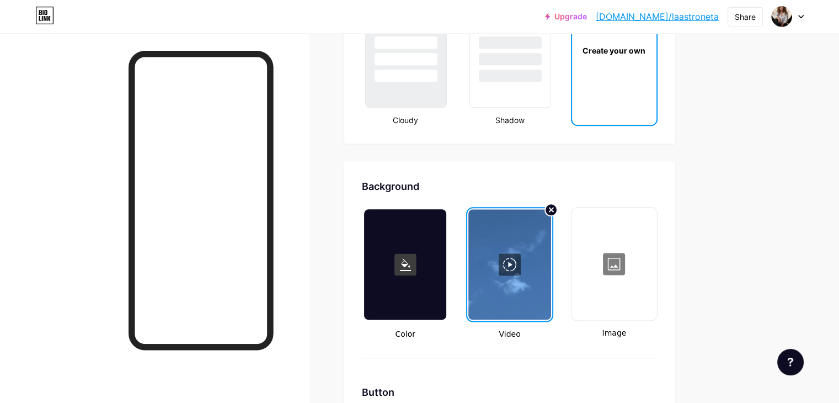
scroll to position [1624, 0]
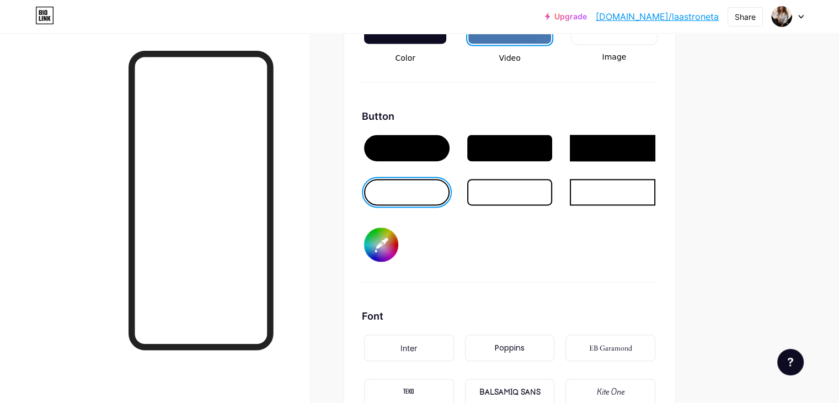
click at [398, 236] on input "#000000" at bounding box center [381, 244] width 34 height 34
type input "#f2bdf9"
click at [586, 232] on div "Button #f2bdf9" at bounding box center [510, 195] width 296 height 173
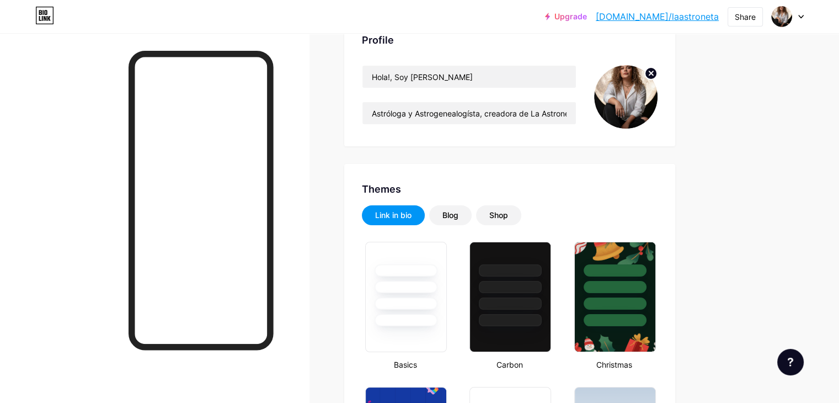
scroll to position [0, 0]
